Goal: Task Accomplishment & Management: Use online tool/utility

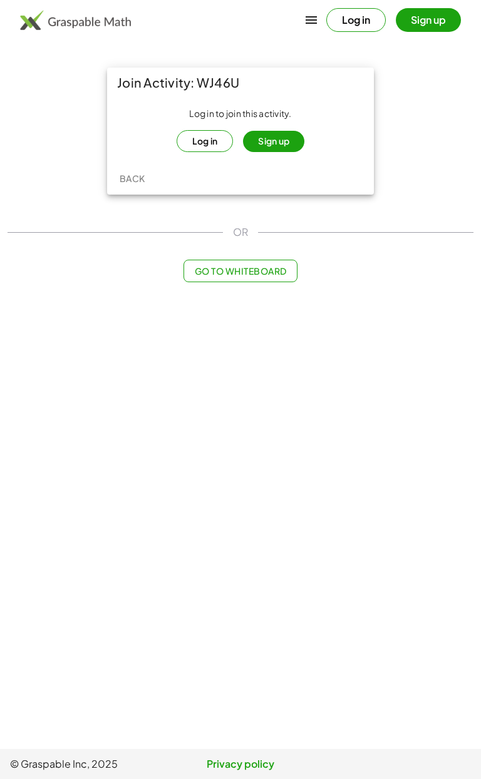
click at [283, 146] on button "Sign up" at bounding box center [273, 141] width 61 height 21
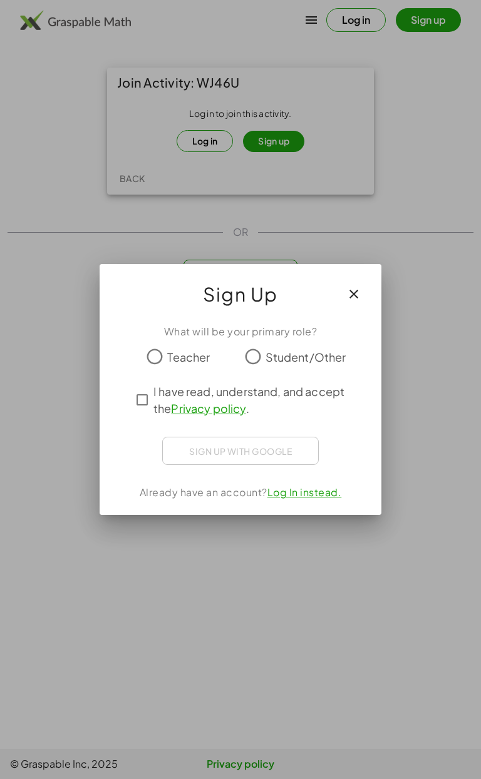
click at [407, 325] on div at bounding box center [240, 389] width 481 height 779
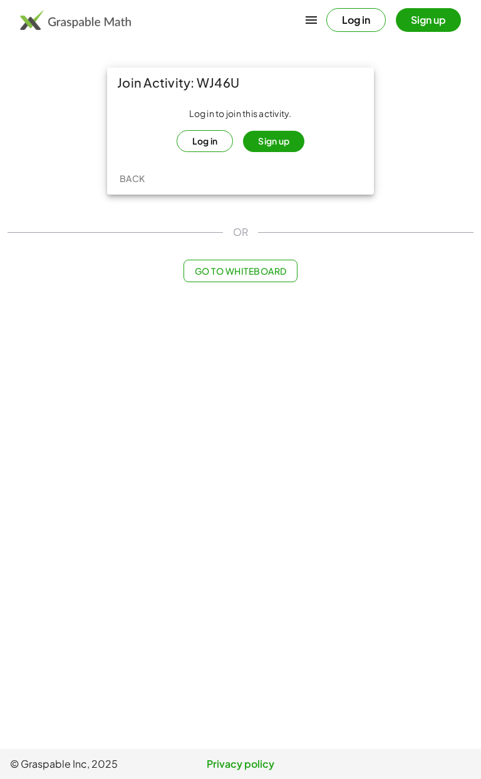
click at [362, 293] on main "Join Activity: WJ46U Log in to join this activity. Log in Sign up Back OR Go to…" at bounding box center [240, 374] width 481 height 749
click at [279, 148] on button "Sign up" at bounding box center [273, 141] width 61 height 21
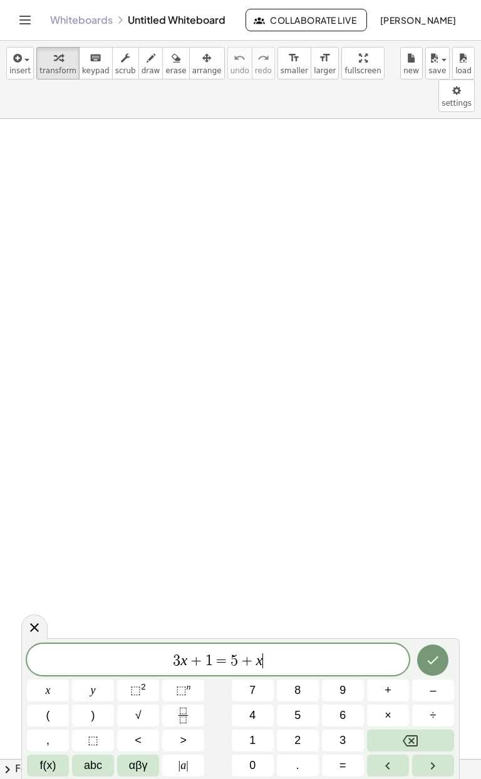
scroll to position [33, 0]
click at [199, 668] on span "+" at bounding box center [196, 660] width 18 height 15
click at [220, 663] on span "=" at bounding box center [222, 660] width 18 height 15
click at [232, 666] on span "5" at bounding box center [234, 660] width 8 height 15
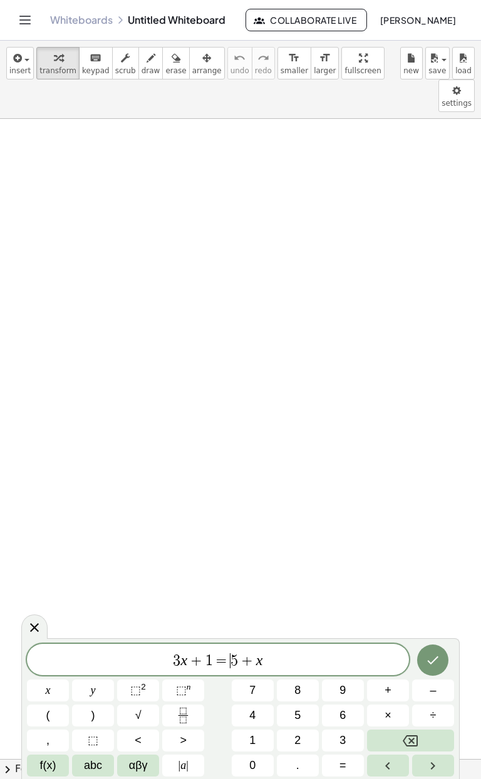
click at [274, 669] on span "3 x + 1 = ​ 5 + x" at bounding box center [218, 661] width 382 height 18
click at [425, 671] on button "Done" at bounding box center [432, 660] width 31 height 31
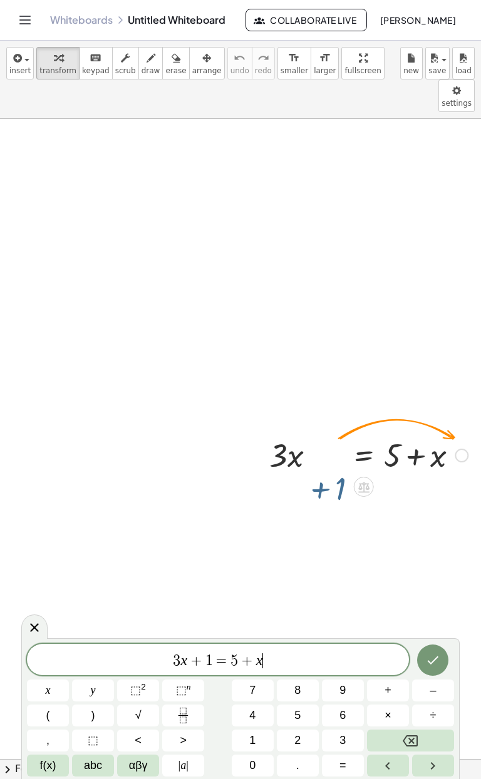
scroll to position [2, 0]
click at [368, 482] on icon at bounding box center [363, 487] width 11 height 11
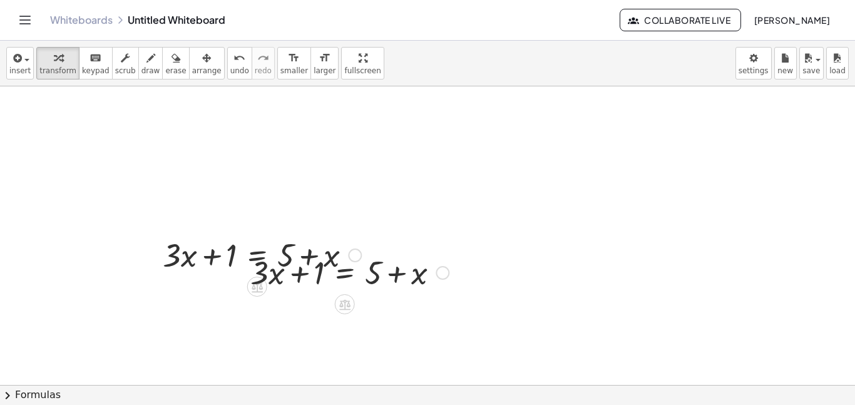
scroll to position [0, 0]
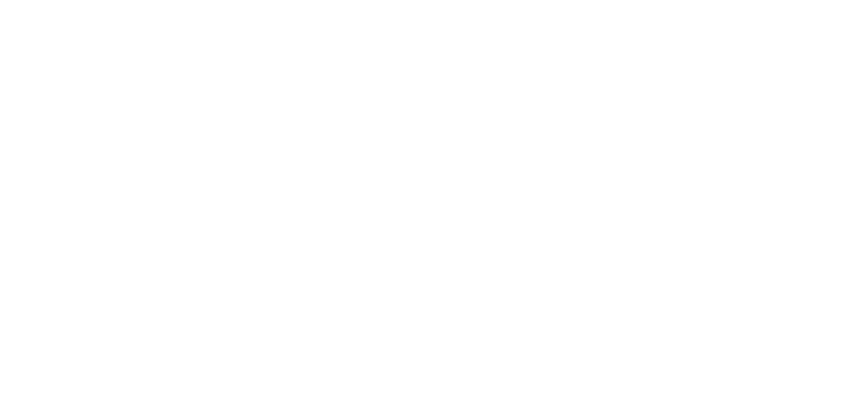
scroll to position [1, 0]
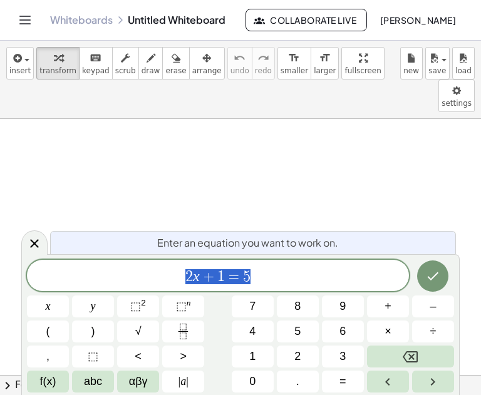
scroll to position [1, 0]
